Goal: Information Seeking & Learning: Learn about a topic

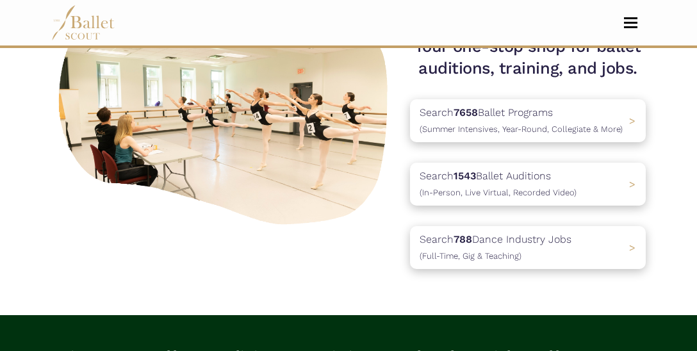
scroll to position [138, 0]
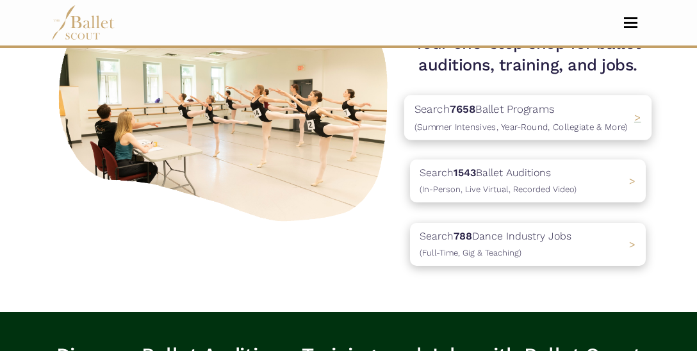
click at [601, 113] on p "Search 7658 Ballet Programs (Summer Intensives, Year-Round, Collegiate & More)" at bounding box center [520, 117] width 213 height 35
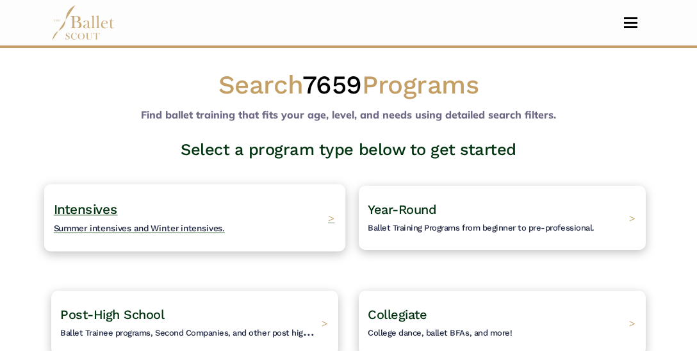
click at [202, 234] on h4 "Intensives Summer intensives and Winter intensives." at bounding box center [140, 217] width 172 height 35
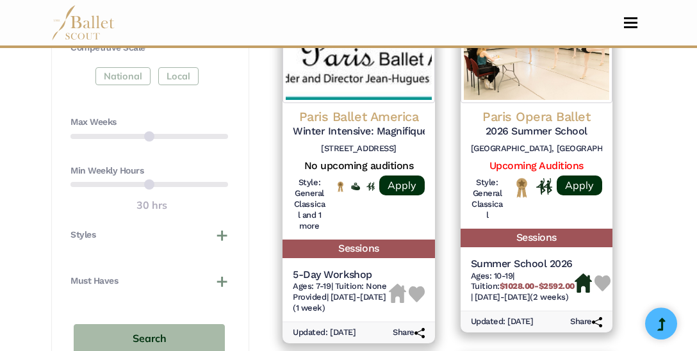
scroll to position [775, 0]
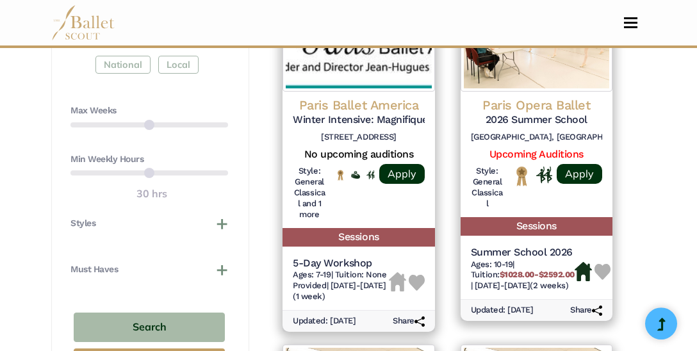
drag, startPoint x: 223, startPoint y: 118, endPoint x: 205, endPoint y: 115, distance: 18.8
click at [205, 115] on div "Max Weeks" at bounding box center [149, 120] width 158 height 33
click at [200, 117] on div "Max Weeks" at bounding box center [149, 120] width 158 height 33
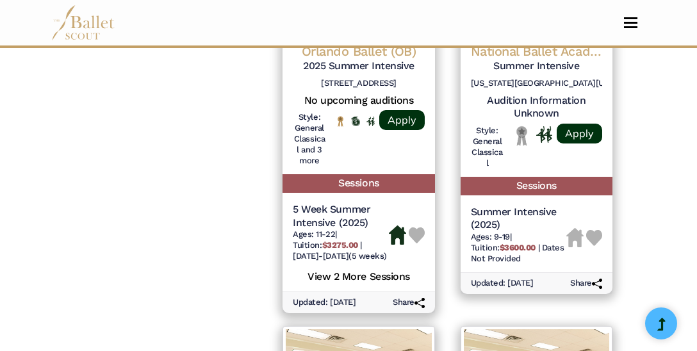
scroll to position [1628, 0]
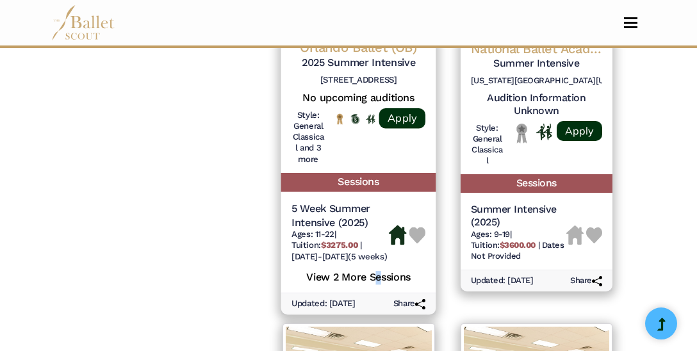
click at [378, 284] on h5 "View 2 More Sessions" at bounding box center [358, 276] width 134 height 17
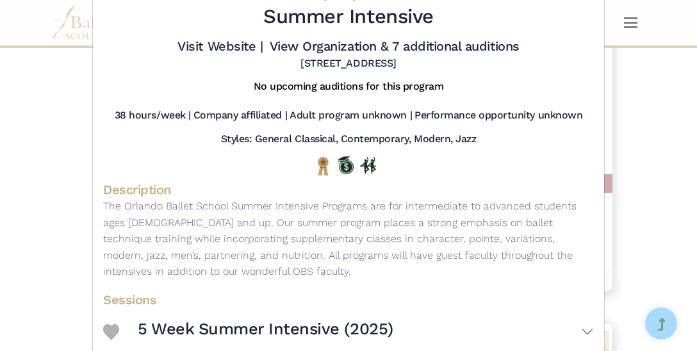
scroll to position [0, 0]
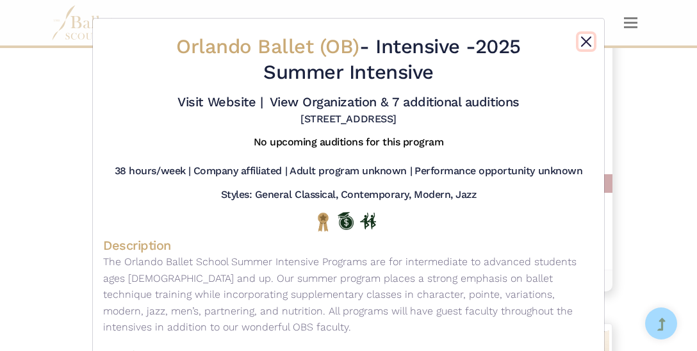
click at [582, 44] on button "Close" at bounding box center [585, 41] width 15 height 15
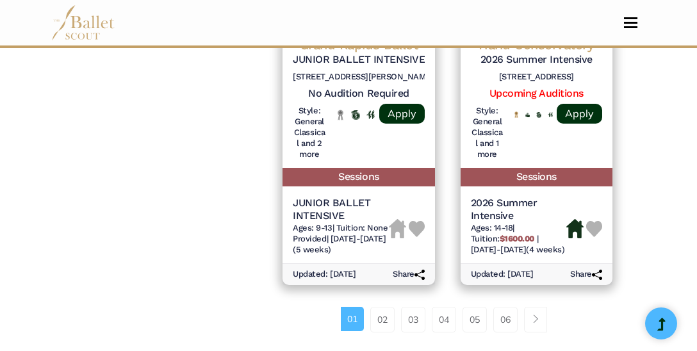
scroll to position [2057, 0]
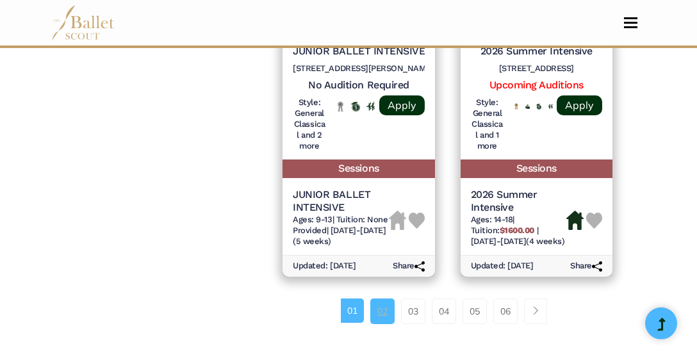
click at [388, 324] on link "02" at bounding box center [382, 311] width 24 height 26
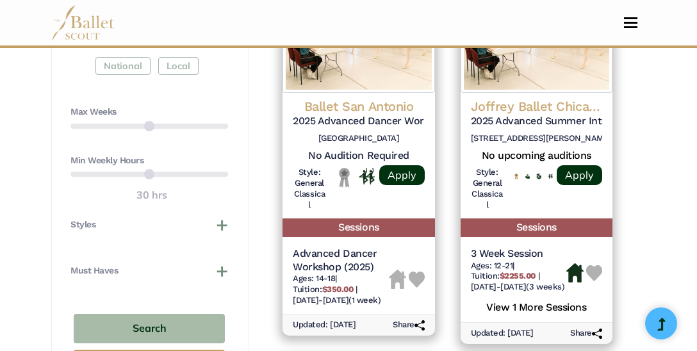
scroll to position [779, 0]
